Goal: Use online tool/utility: Utilize a website feature to perform a specific function

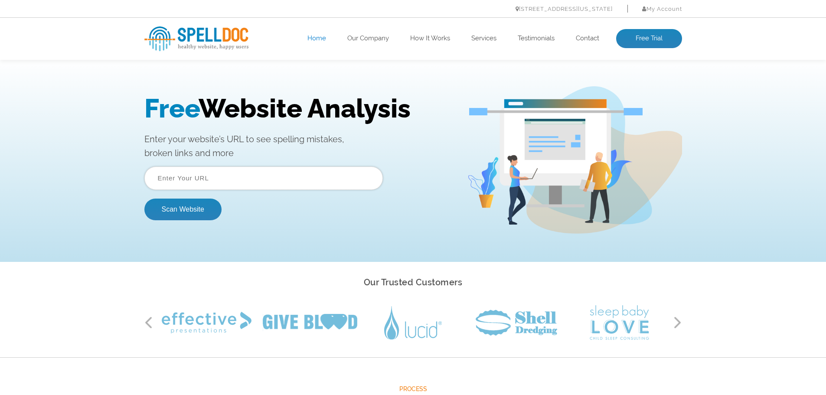
click at [206, 170] on input "text" at bounding box center [263, 177] width 238 height 23
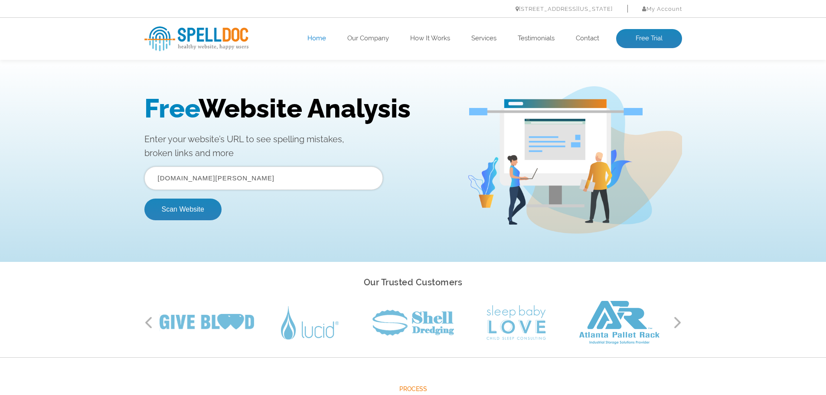
type input "[DOMAIN_NAME][PERSON_NAME]"
click at [144, 198] on button "Scan Website" at bounding box center [182, 209] width 77 height 22
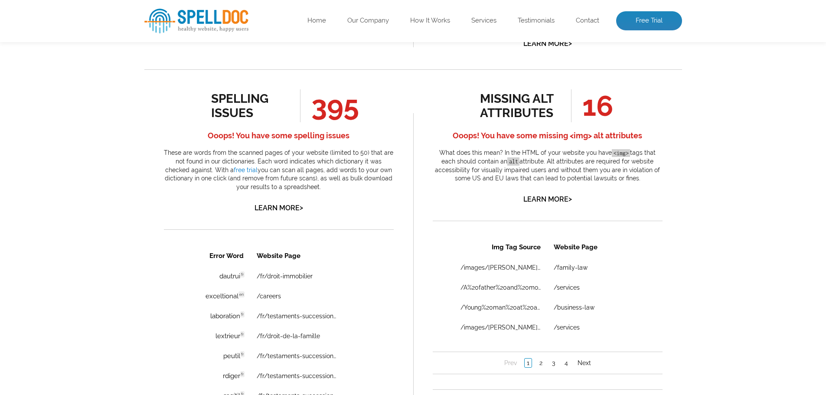
scroll to position [563, 0]
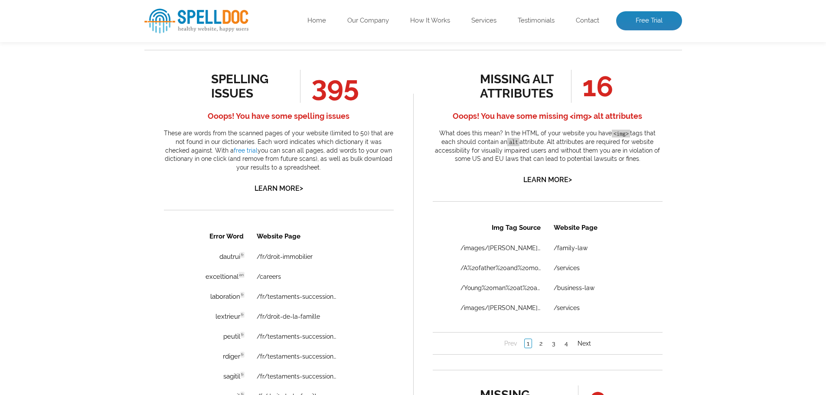
drag, startPoint x: 66, startPoint y: 47, endPoint x: 150, endPoint y: 113, distance: 106.2
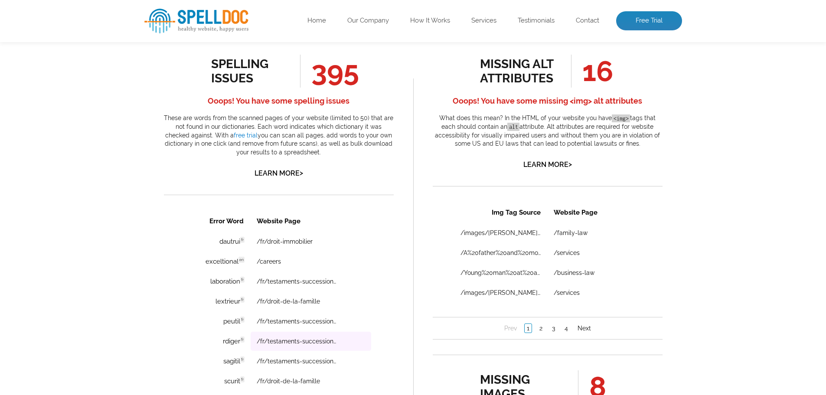
scroll to position [650, 0]
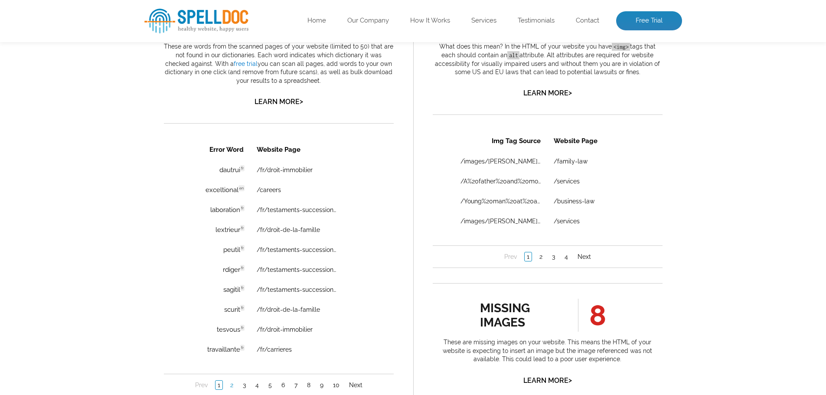
click at [232, 384] on link "2" at bounding box center [231, 384] width 7 height 9
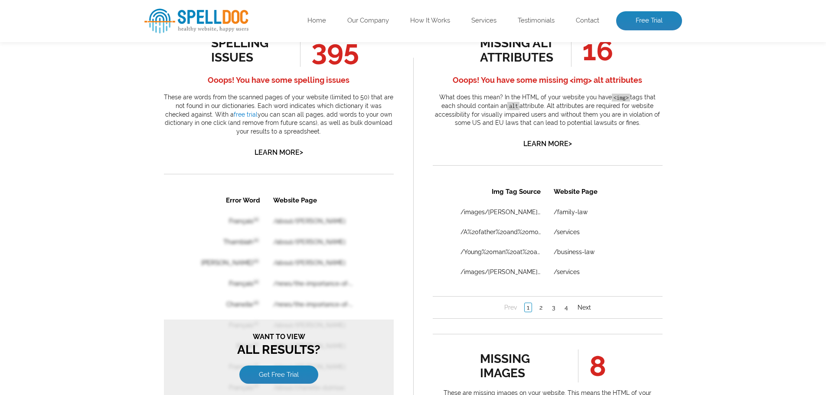
scroll to position [607, 0]
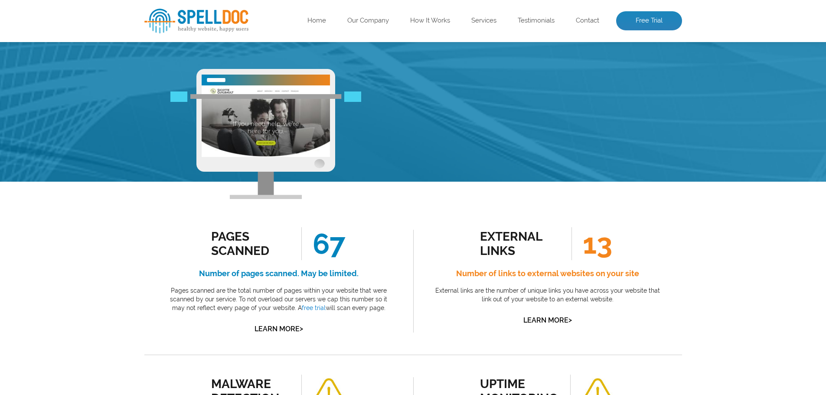
scroll to position [0, 0]
